Goal: Task Accomplishment & Management: Manage account settings

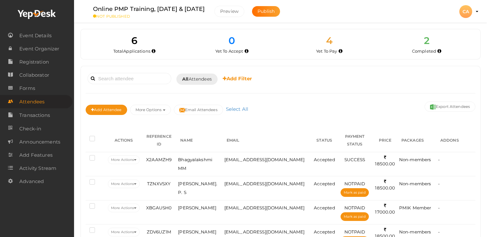
scroll to position [78, 0]
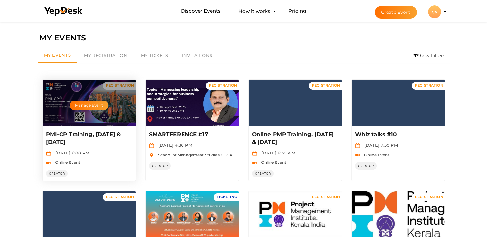
click at [85, 113] on div "Manage Event" at bounding box center [89, 103] width 93 height 46
click at [91, 104] on button "Manage Event" at bounding box center [89, 106] width 38 height 10
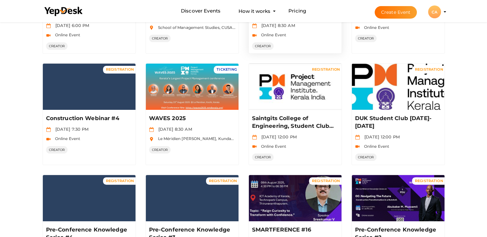
scroll to position [129, 0]
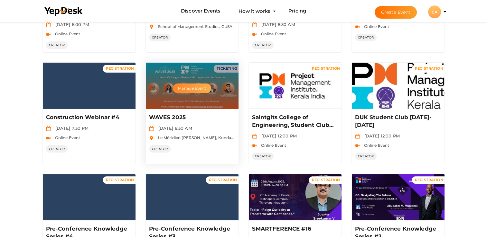
click at [187, 89] on button "Manage Event" at bounding box center [192, 89] width 38 height 10
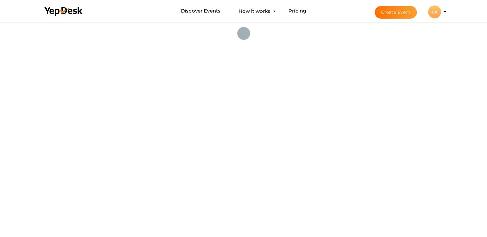
click at [430, 13] on div "CA" at bounding box center [434, 11] width 13 height 13
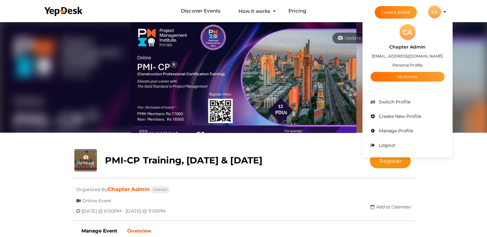
click at [475, 39] on img at bounding box center [243, 143] width 487 height 244
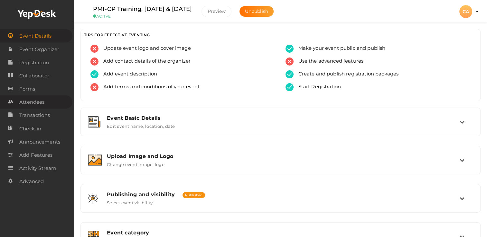
click at [36, 106] on span "Attendees" at bounding box center [31, 102] width 25 height 13
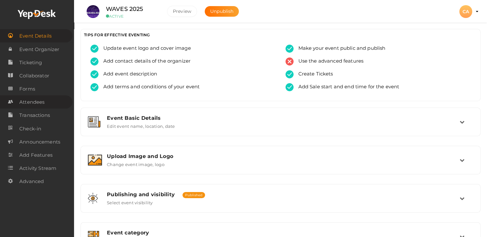
click at [30, 103] on span "Attendees" at bounding box center [31, 102] width 25 height 13
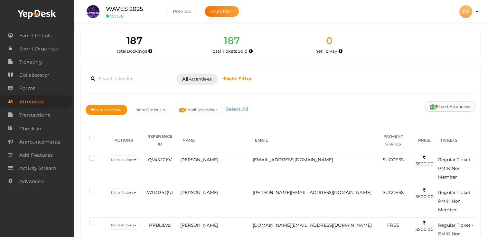
click at [448, 107] on button "Export Attendees" at bounding box center [449, 107] width 51 height 10
